Goal: Task Accomplishment & Management: Complete application form

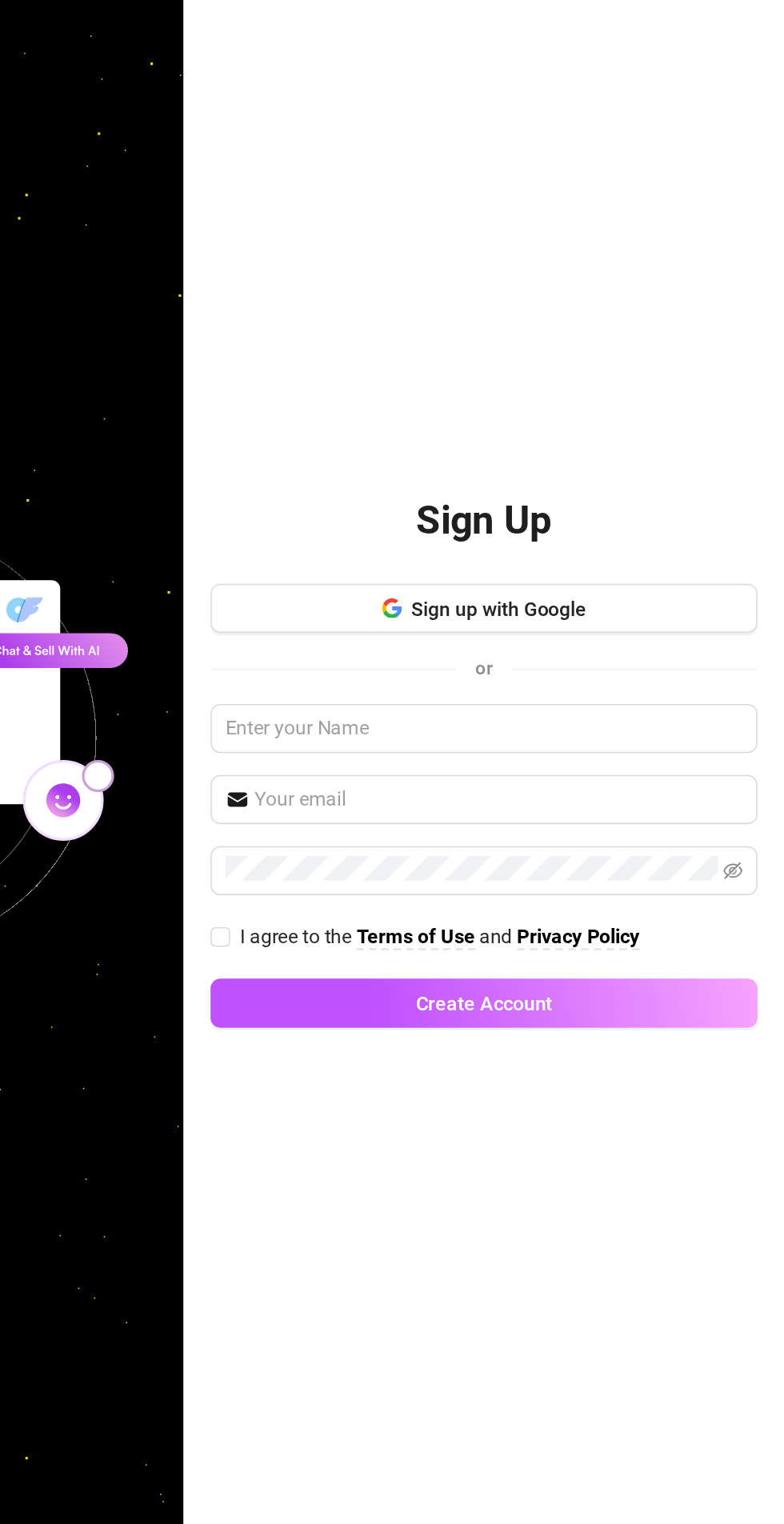
click at [624, 693] on button "Sign up with Google" at bounding box center [588, 677] width 357 height 32
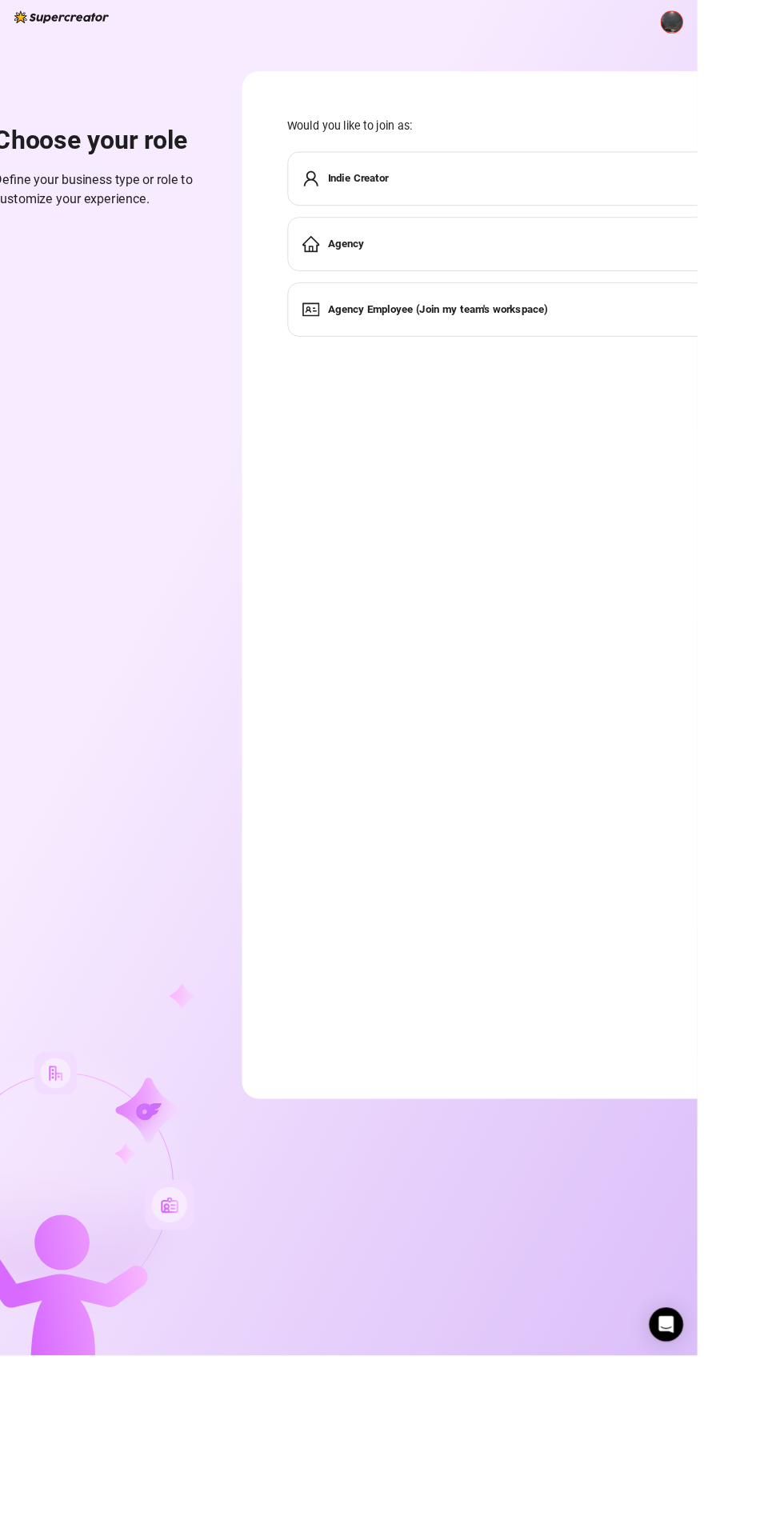
click at [187, 557] on div "Choose your role Define your business type or role to customize your experience." at bounding box center [68, 802] width 330 height 1444
click at [579, 1523] on div "Choose your role Define your business type or role to customize your experience…" at bounding box center [392, 762] width 784 height 1524
click at [762, 20] on img at bounding box center [755, 25] width 24 height 24
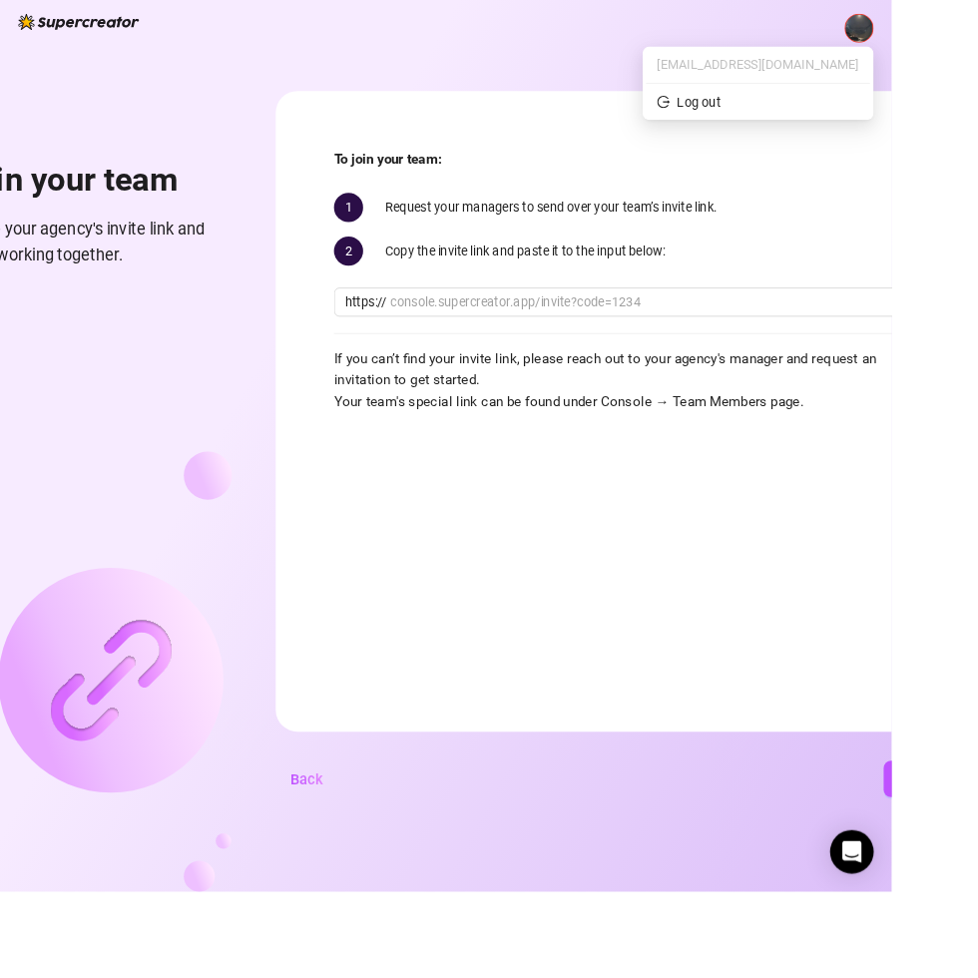
click at [200, 635] on img at bounding box center [84, 736] width 339 height 483
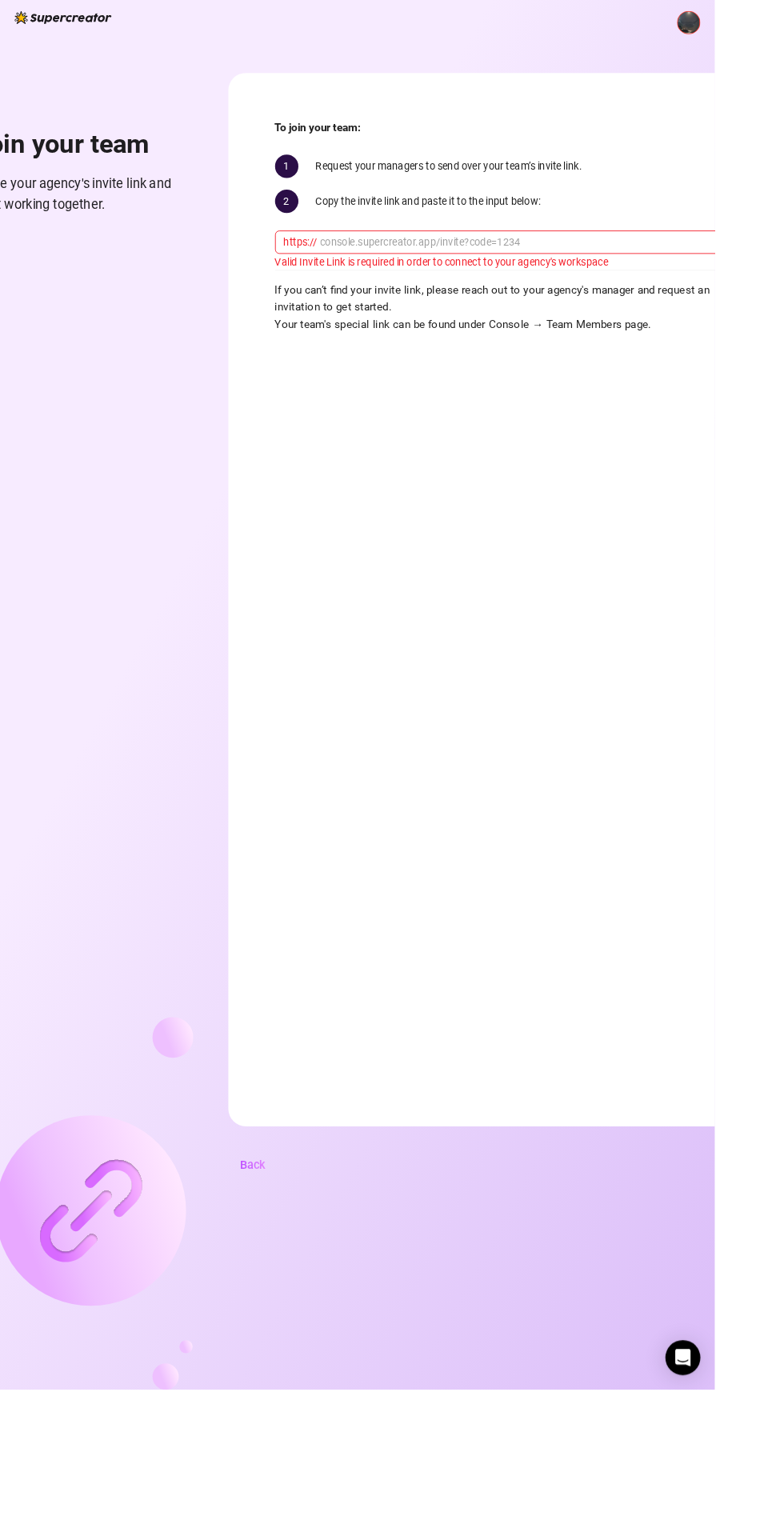
click at [98, 26] on img at bounding box center [69, 19] width 107 height 14
